Goal: Transaction & Acquisition: Subscribe to service/newsletter

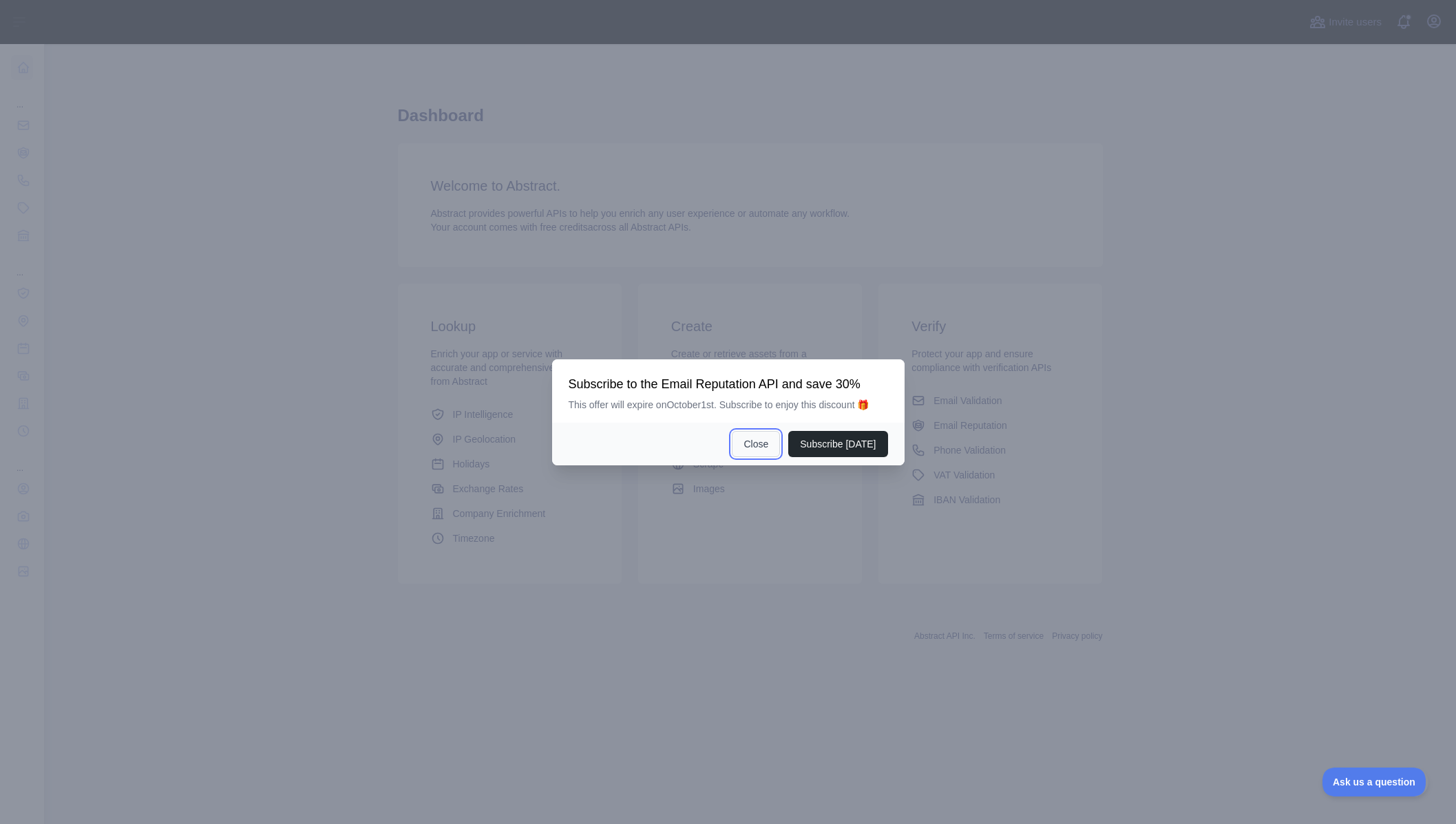
click at [761, 440] on button "Close" at bounding box center [756, 445] width 49 height 26
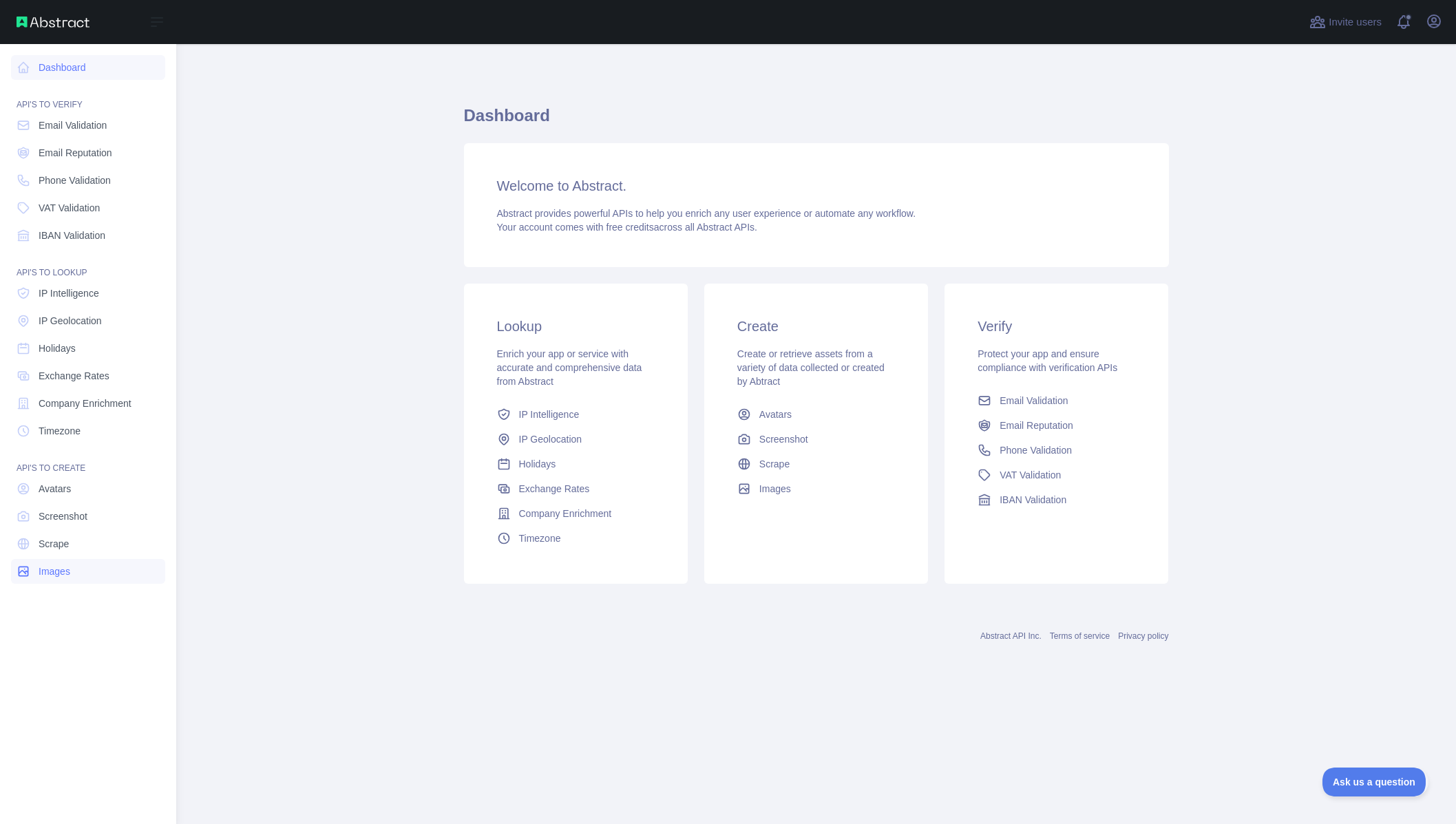
click at [63, 566] on span "Images" at bounding box center [54, 571] width 31 height 14
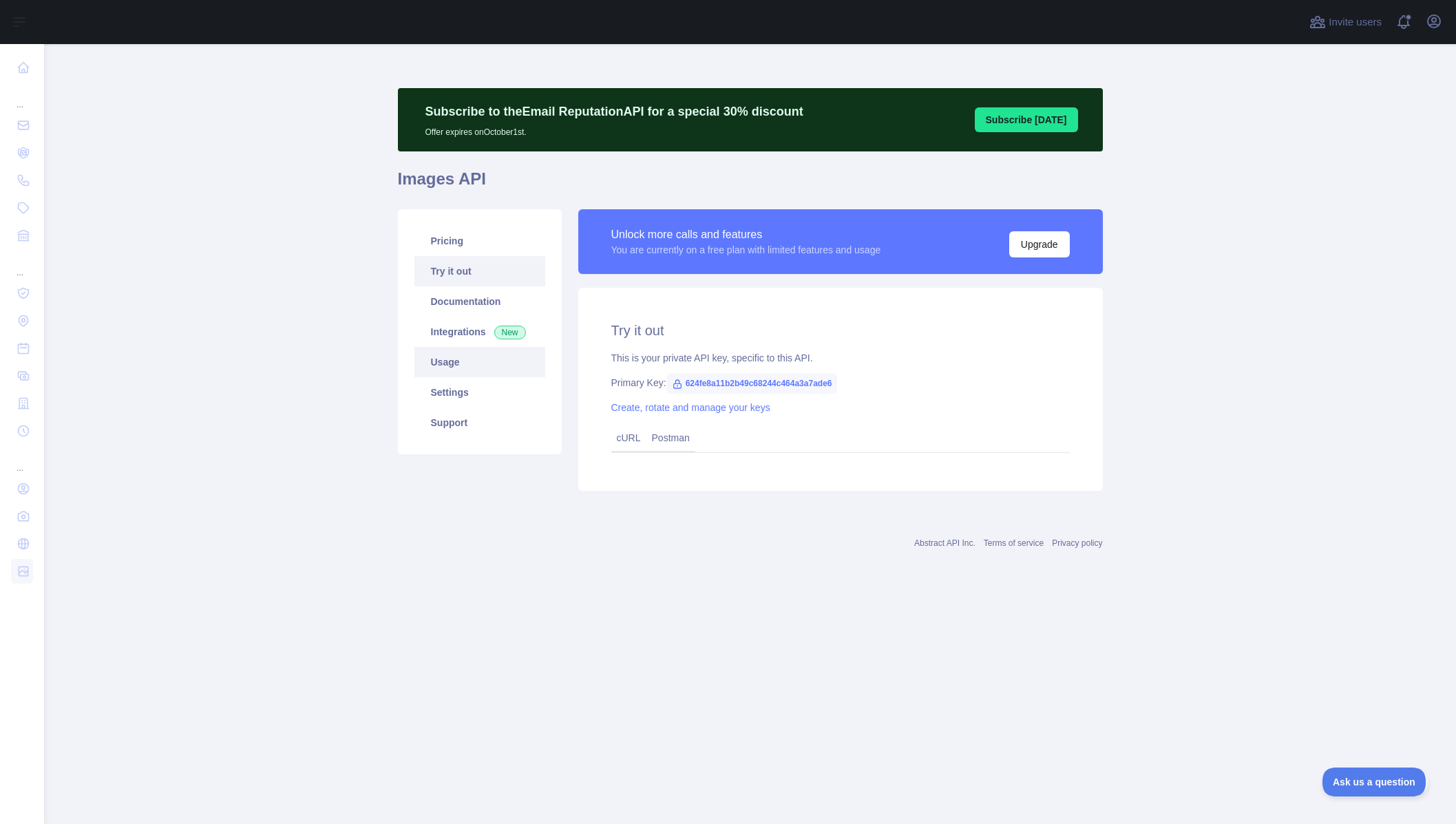
click at [444, 359] on link "Usage" at bounding box center [480, 362] width 131 height 30
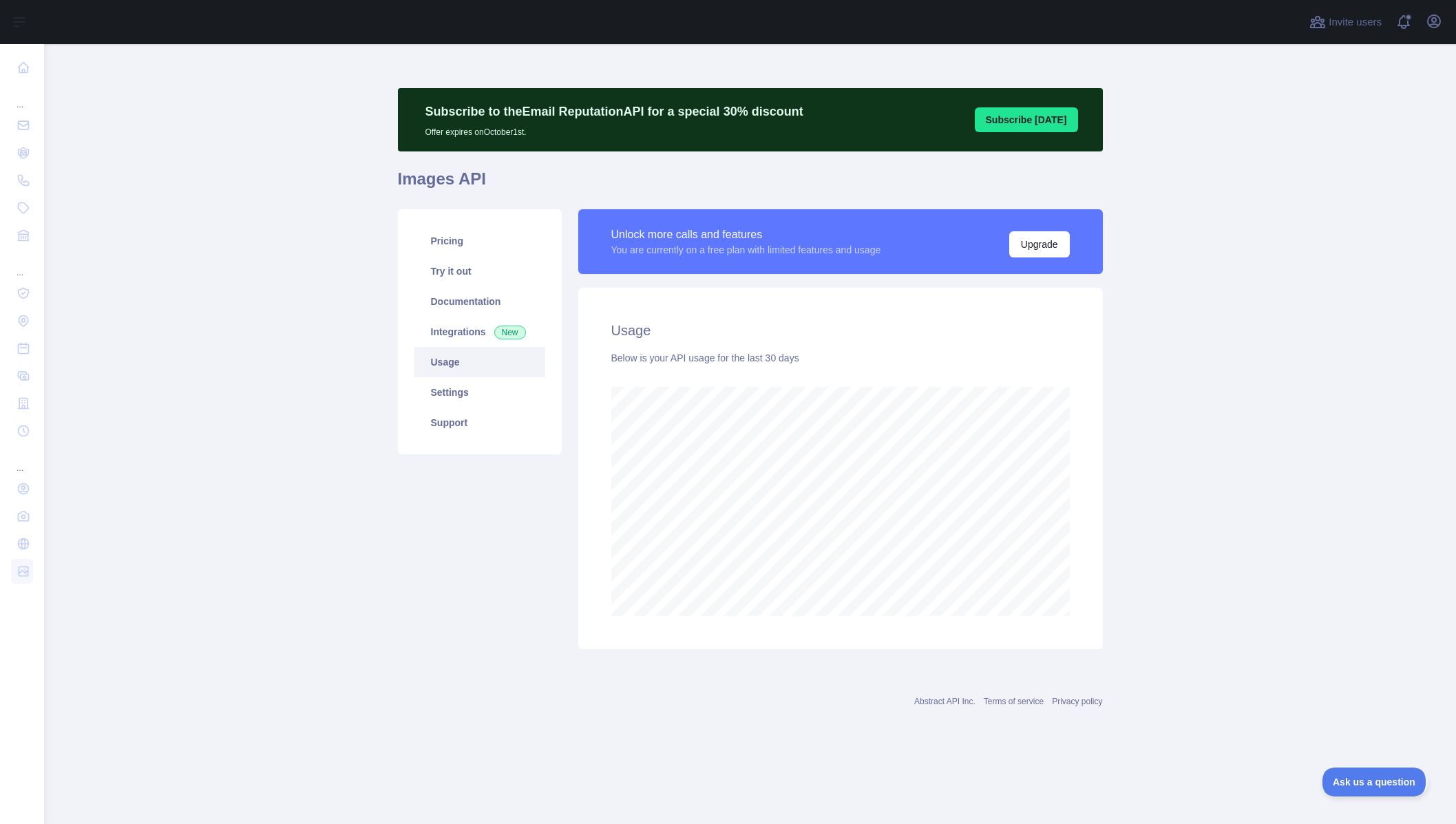
scroll to position [780, 1412]
click at [449, 253] on link "Pricing" at bounding box center [480, 240] width 131 height 30
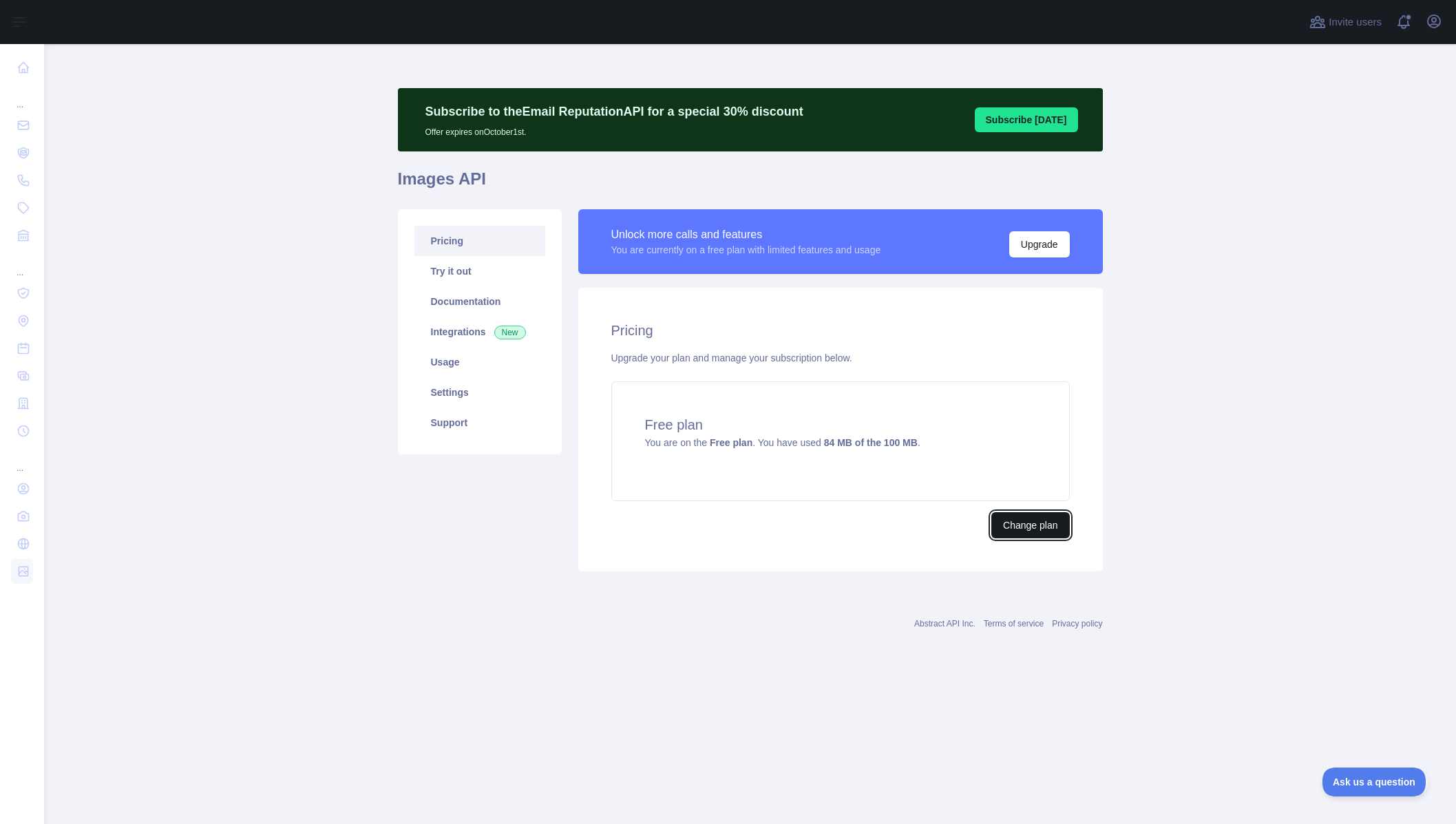
click at [1047, 529] on button "Change plan" at bounding box center [1030, 525] width 78 height 26
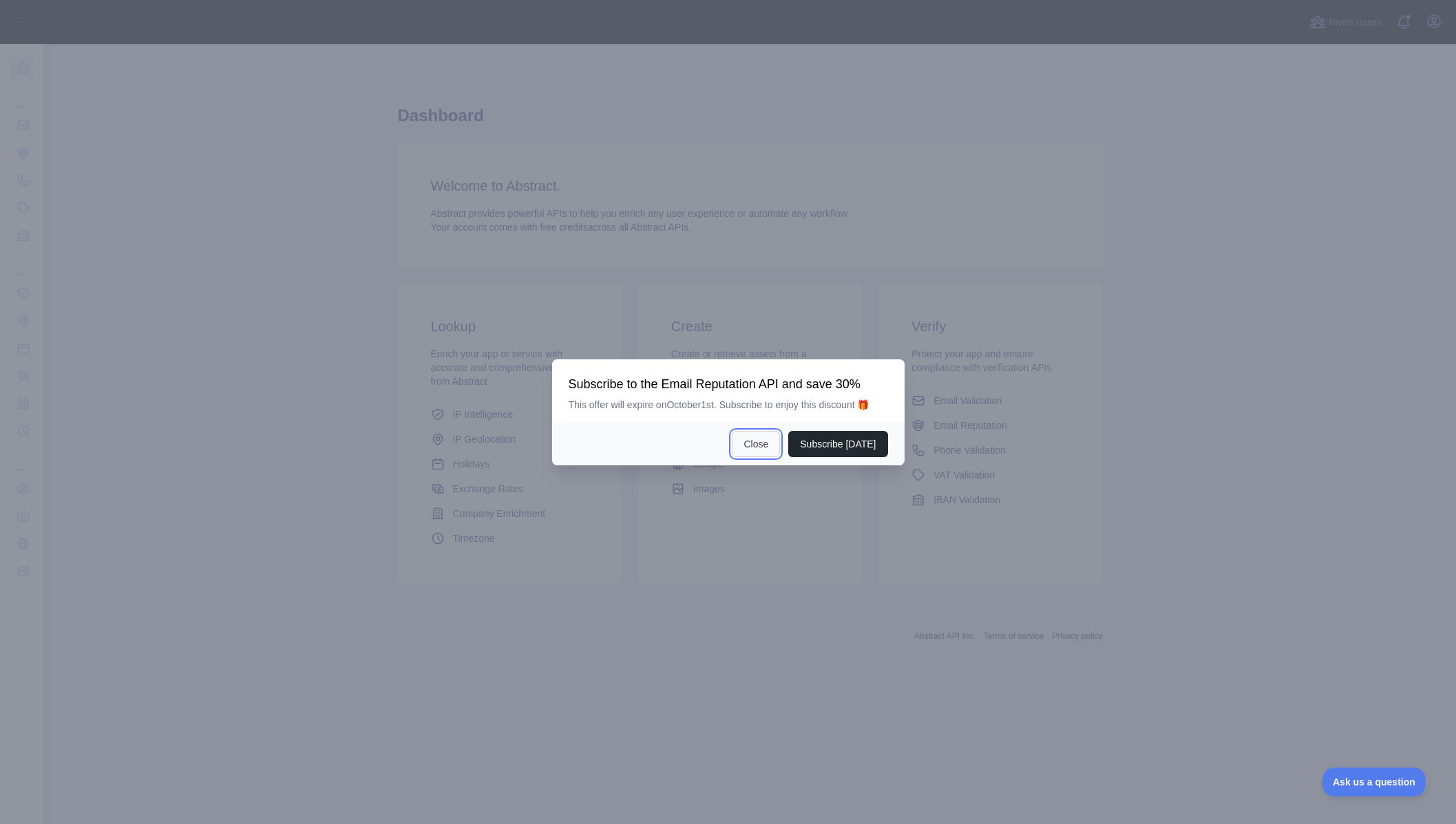
click at [761, 449] on button "Close" at bounding box center [756, 445] width 49 height 26
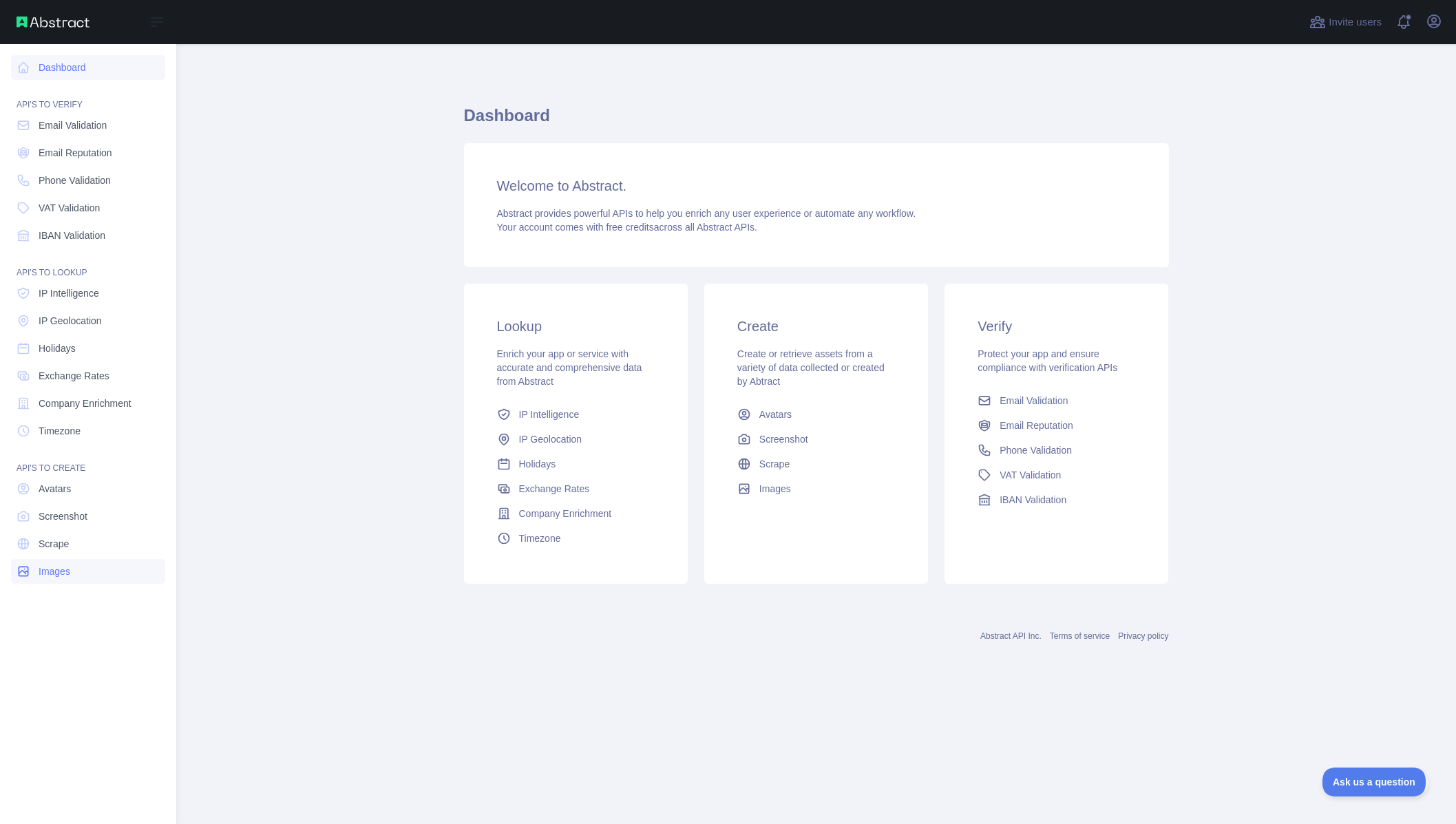
click at [47, 574] on span "Images" at bounding box center [54, 571] width 31 height 14
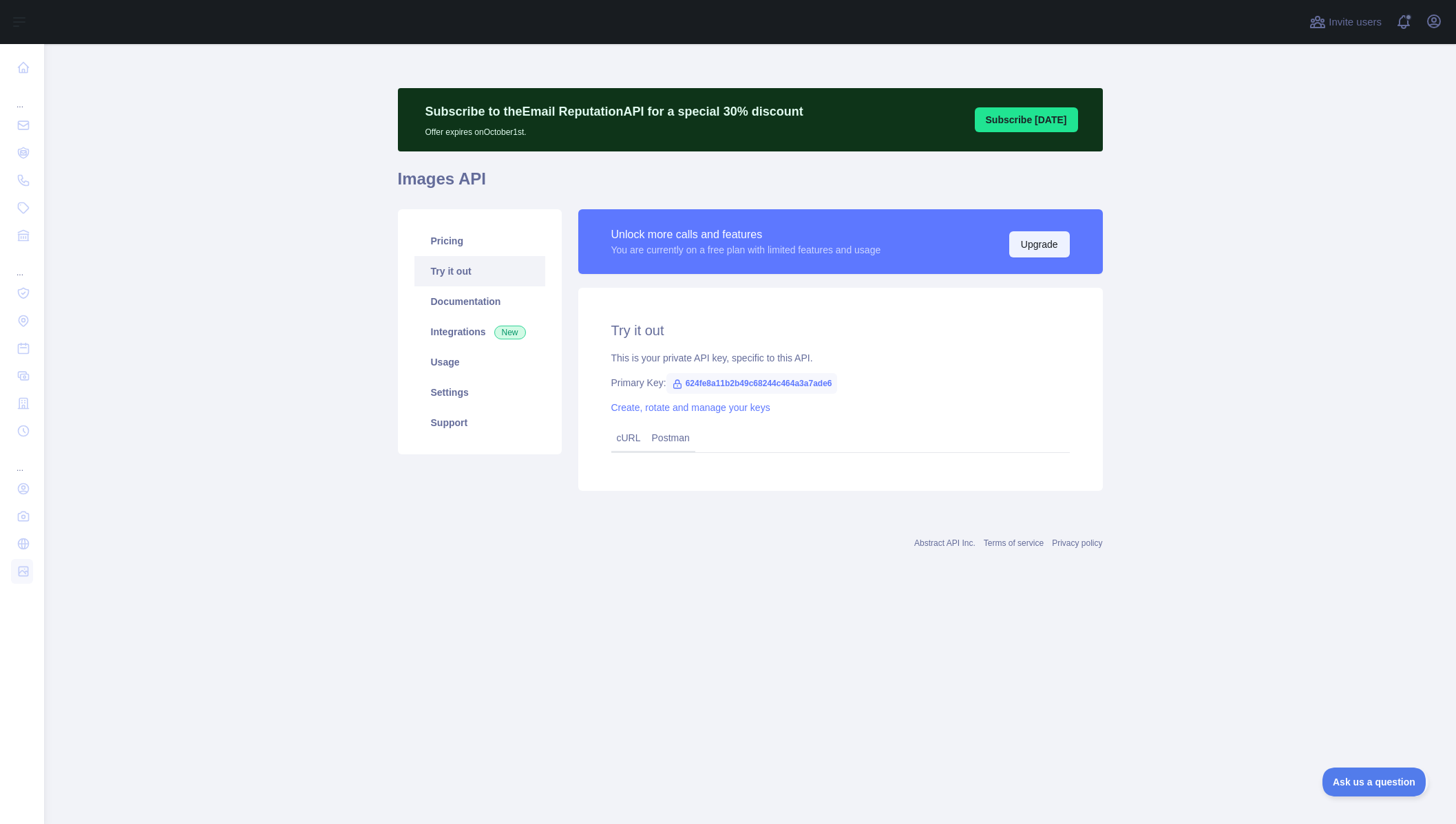
click at [1047, 249] on button "Upgrade" at bounding box center [1040, 244] width 61 height 26
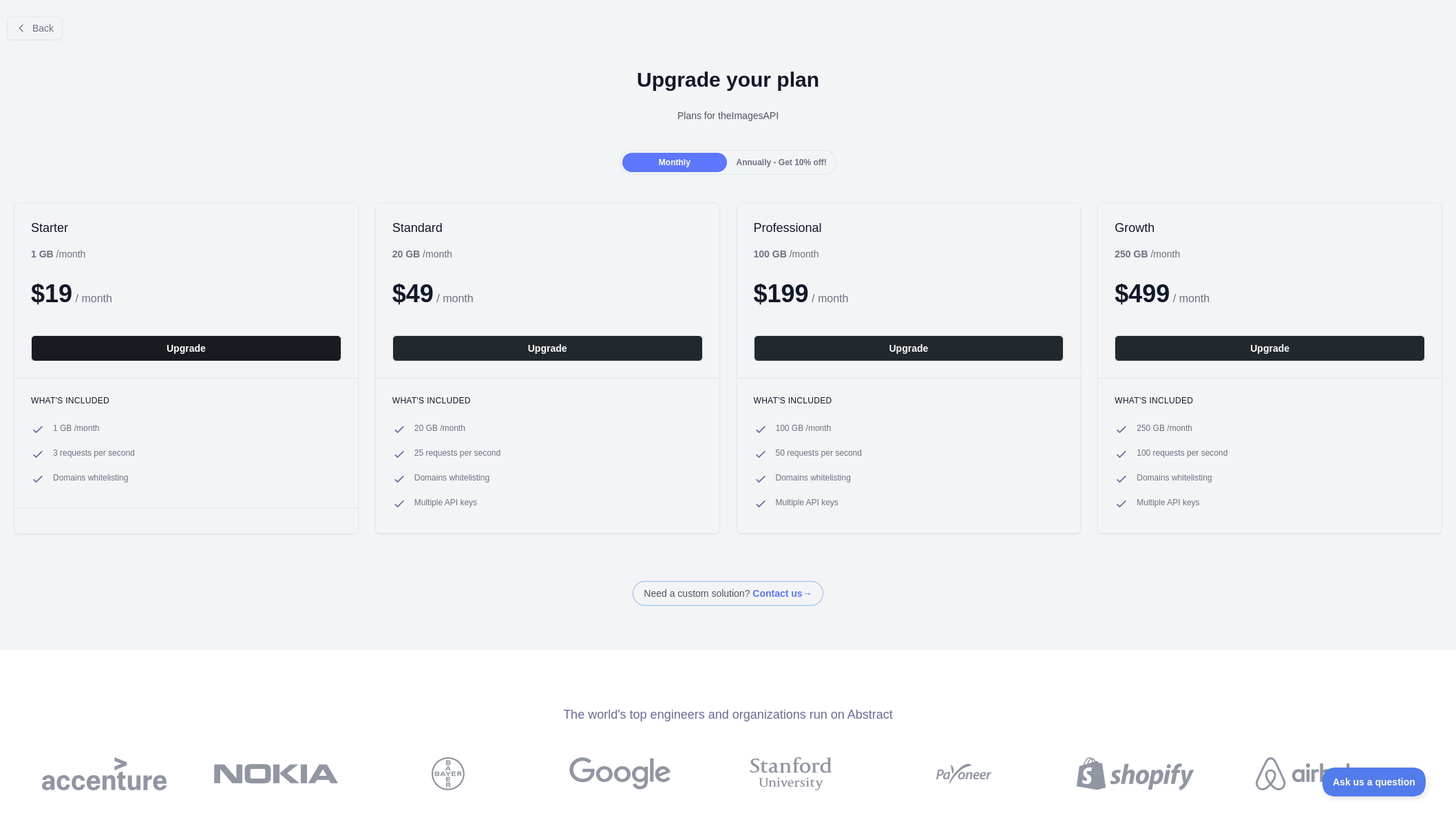
click at [177, 350] on button "Upgrade" at bounding box center [186, 348] width 310 height 26
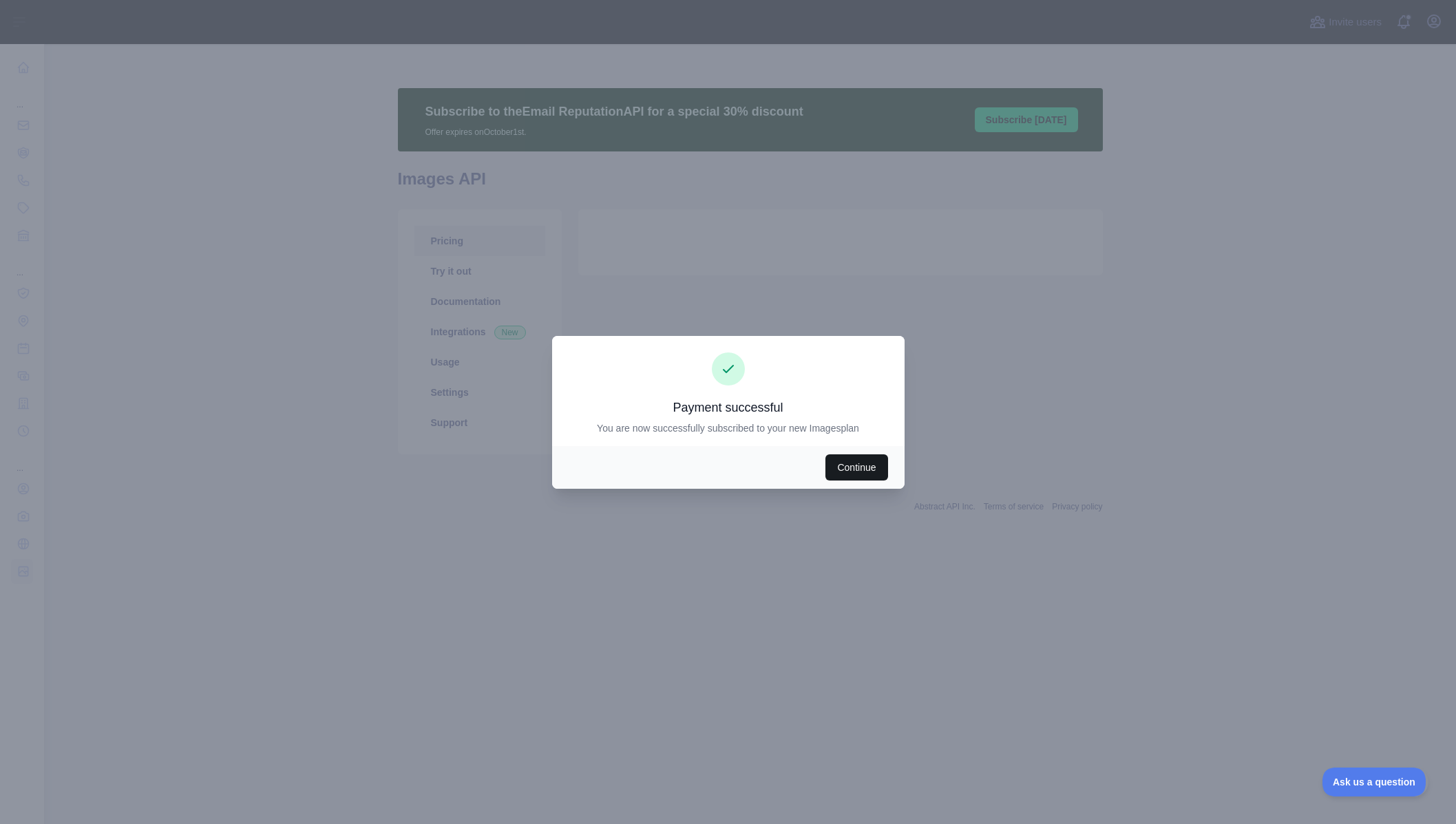
click at [852, 462] on button "Continue" at bounding box center [856, 468] width 62 height 26
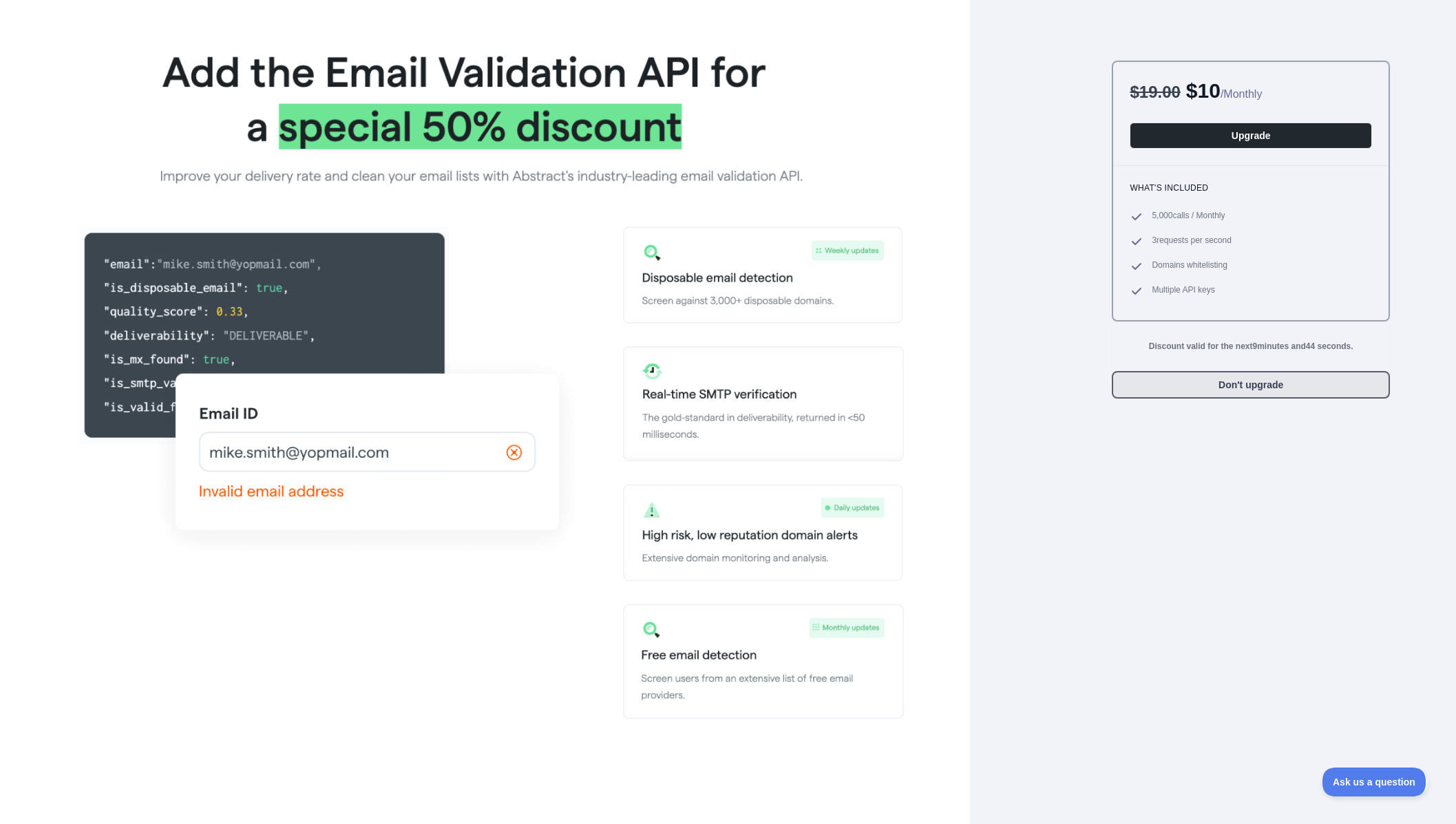
click at [1244, 386] on button "Don't upgrade" at bounding box center [1251, 384] width 278 height 27
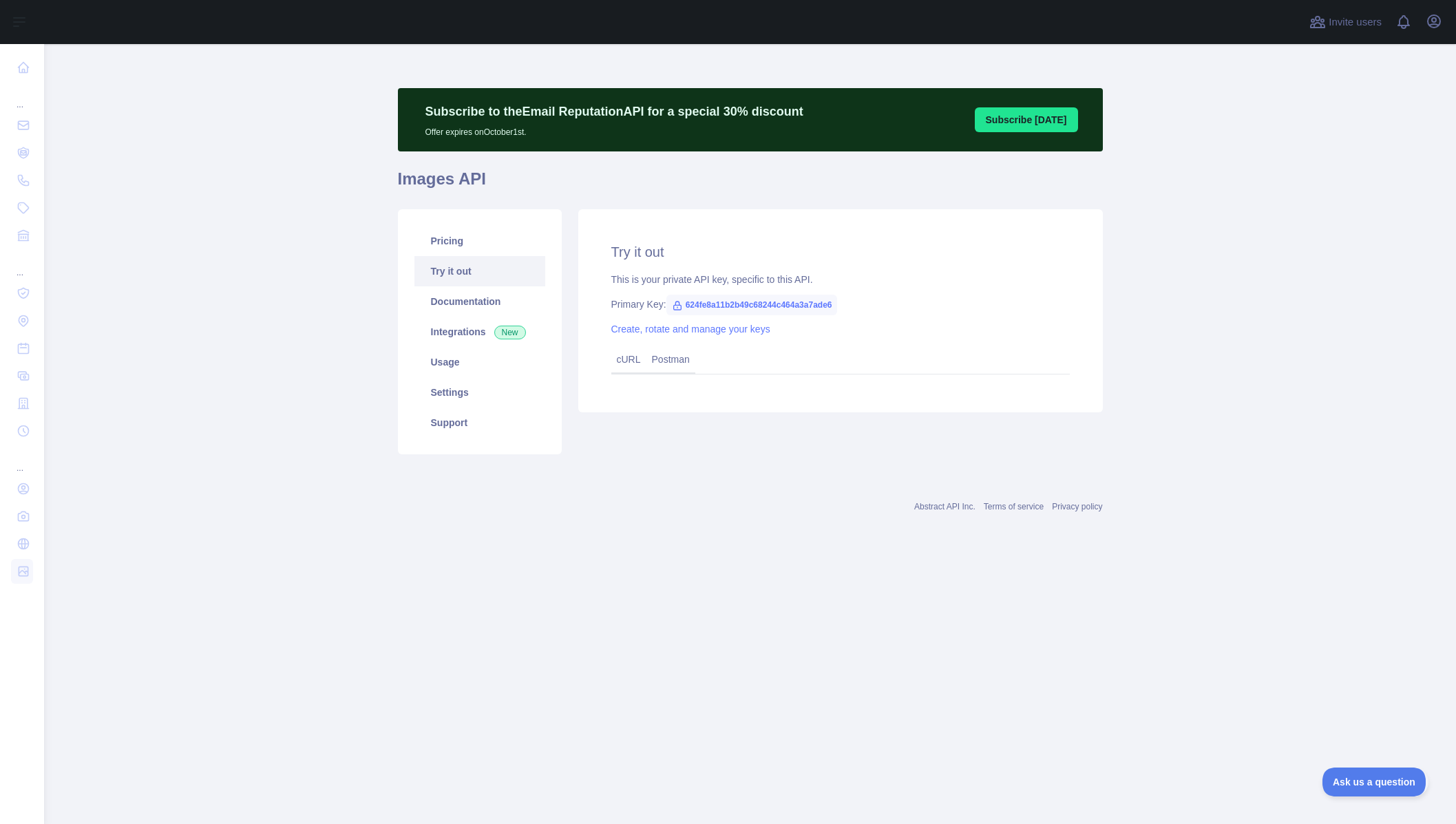
click at [1244, 386] on main "Subscribe to the Email Reputation API for a special 30 % discount Offer expires…" at bounding box center [751, 435] width 1412 height 780
click at [449, 359] on link "Usage" at bounding box center [480, 362] width 131 height 30
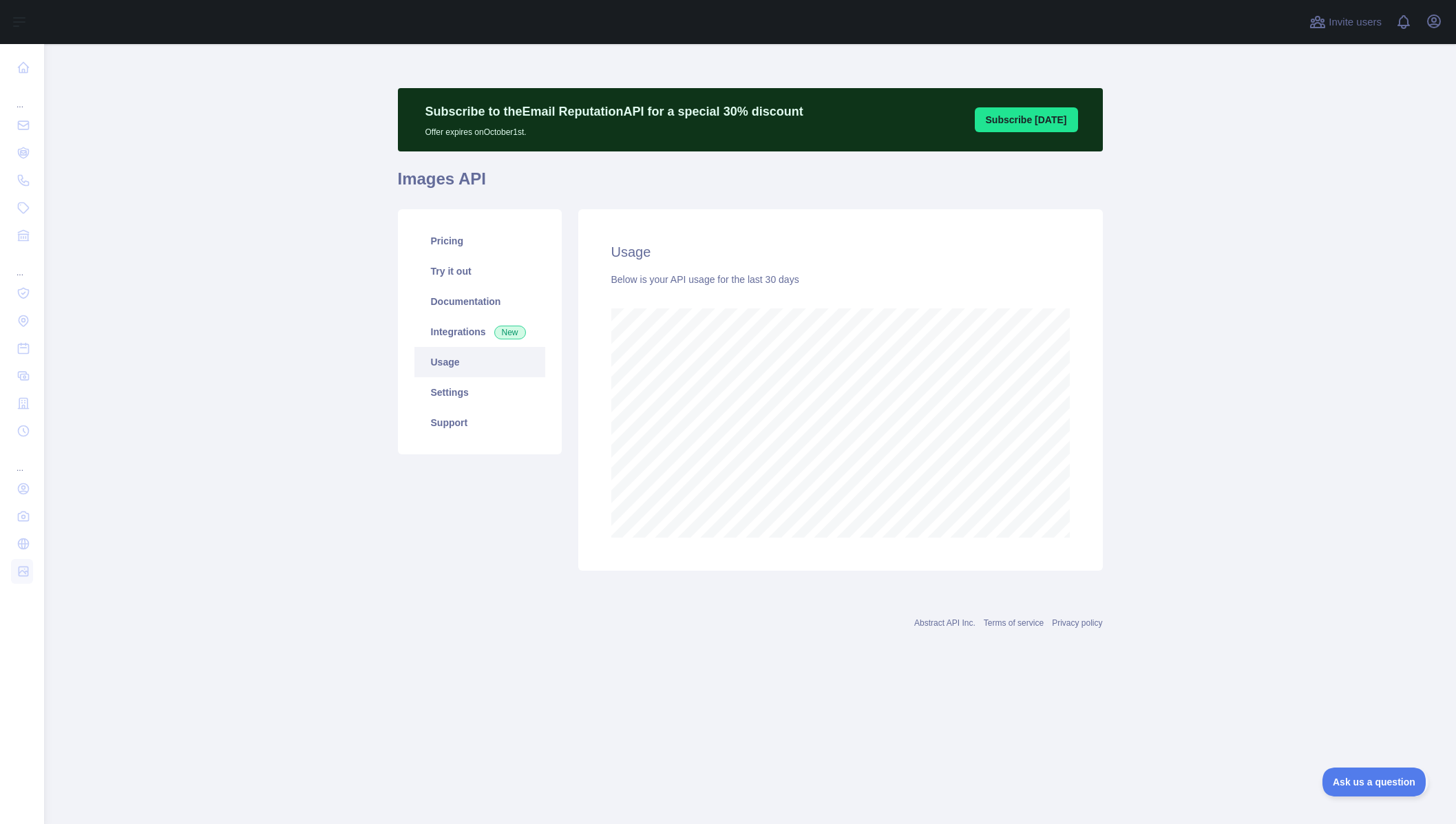
scroll to position [780, 1412]
click at [461, 250] on link "Pricing" at bounding box center [480, 240] width 131 height 30
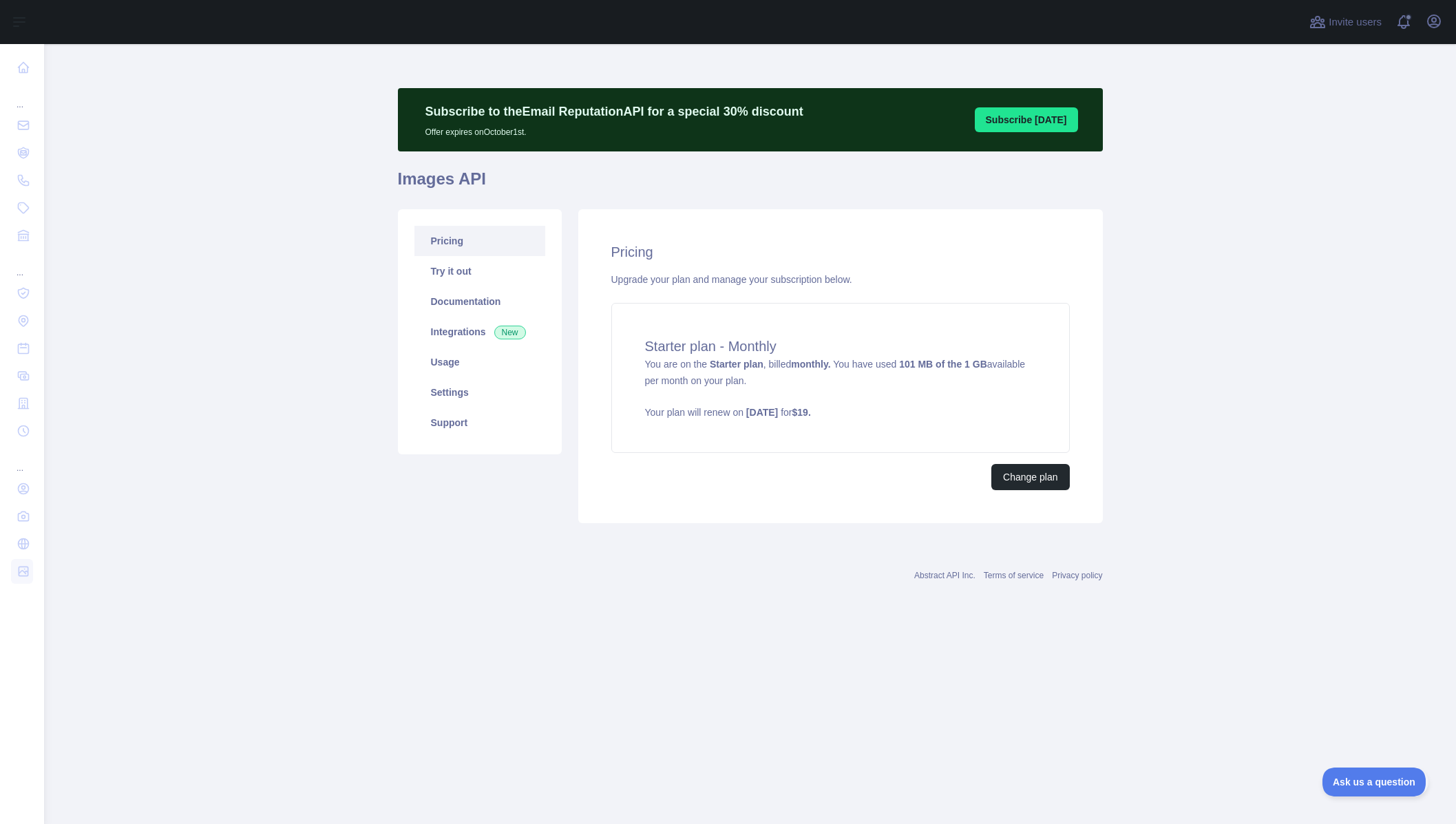
click at [265, 200] on main "Subscribe to the Email Reputation API for a special 30 % discount Offer expires…" at bounding box center [751, 435] width 1412 height 780
